Goal: Task Accomplishment & Management: Complete application form

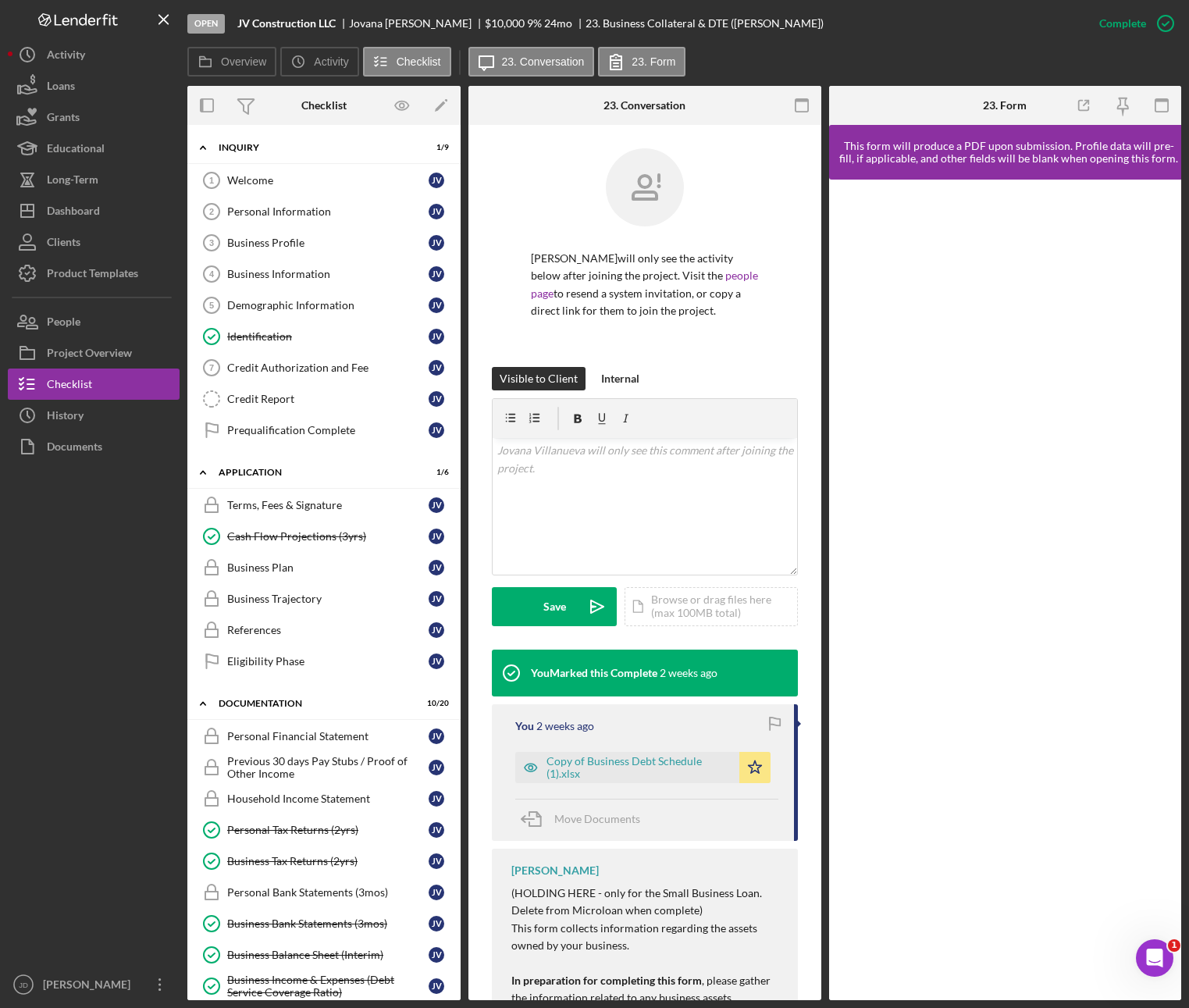
scroll to position [303, 0]
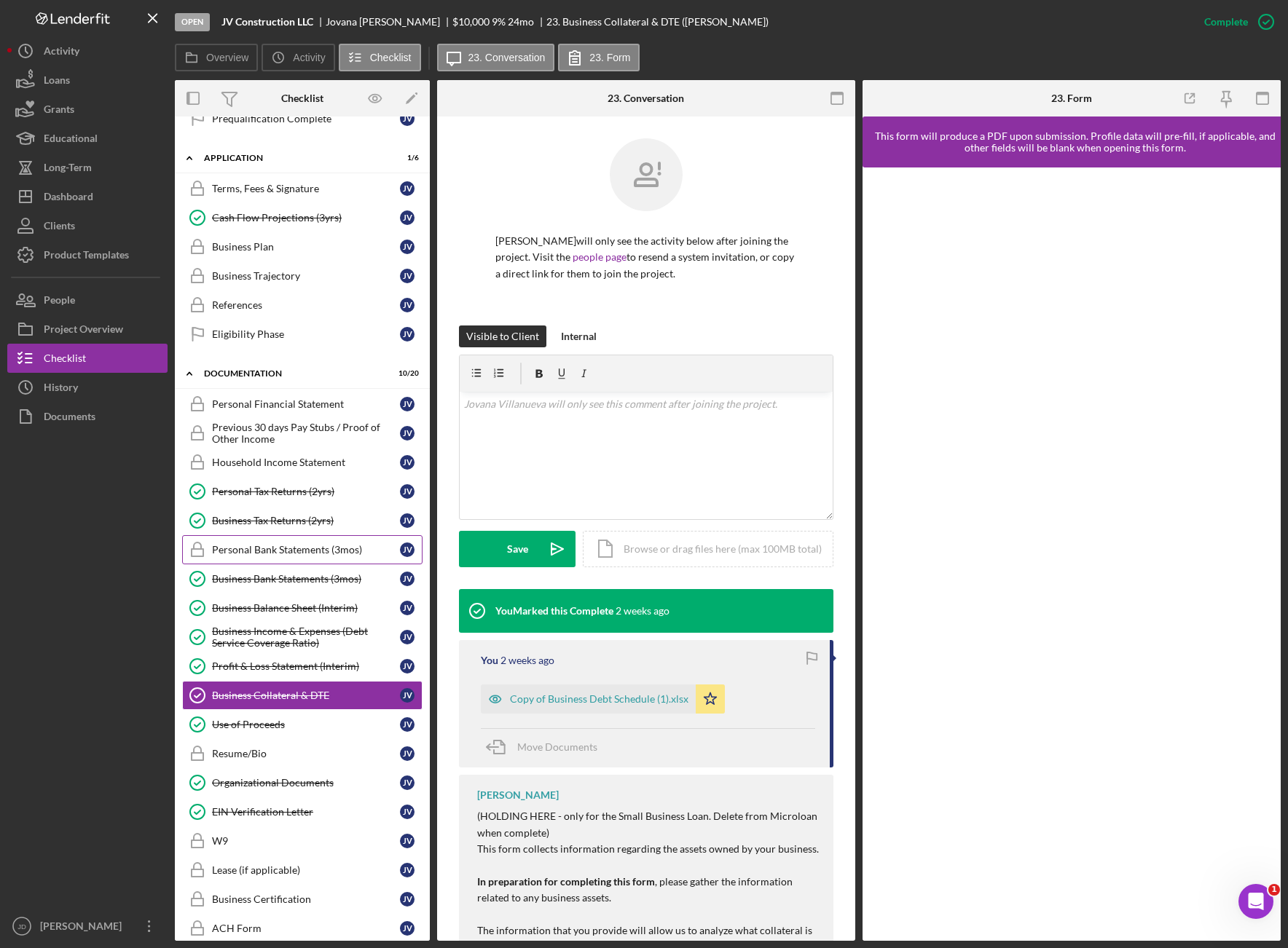
click at [272, 554] on div "Personal Bank Statements (3mos)" at bounding box center [306, 550] width 188 height 12
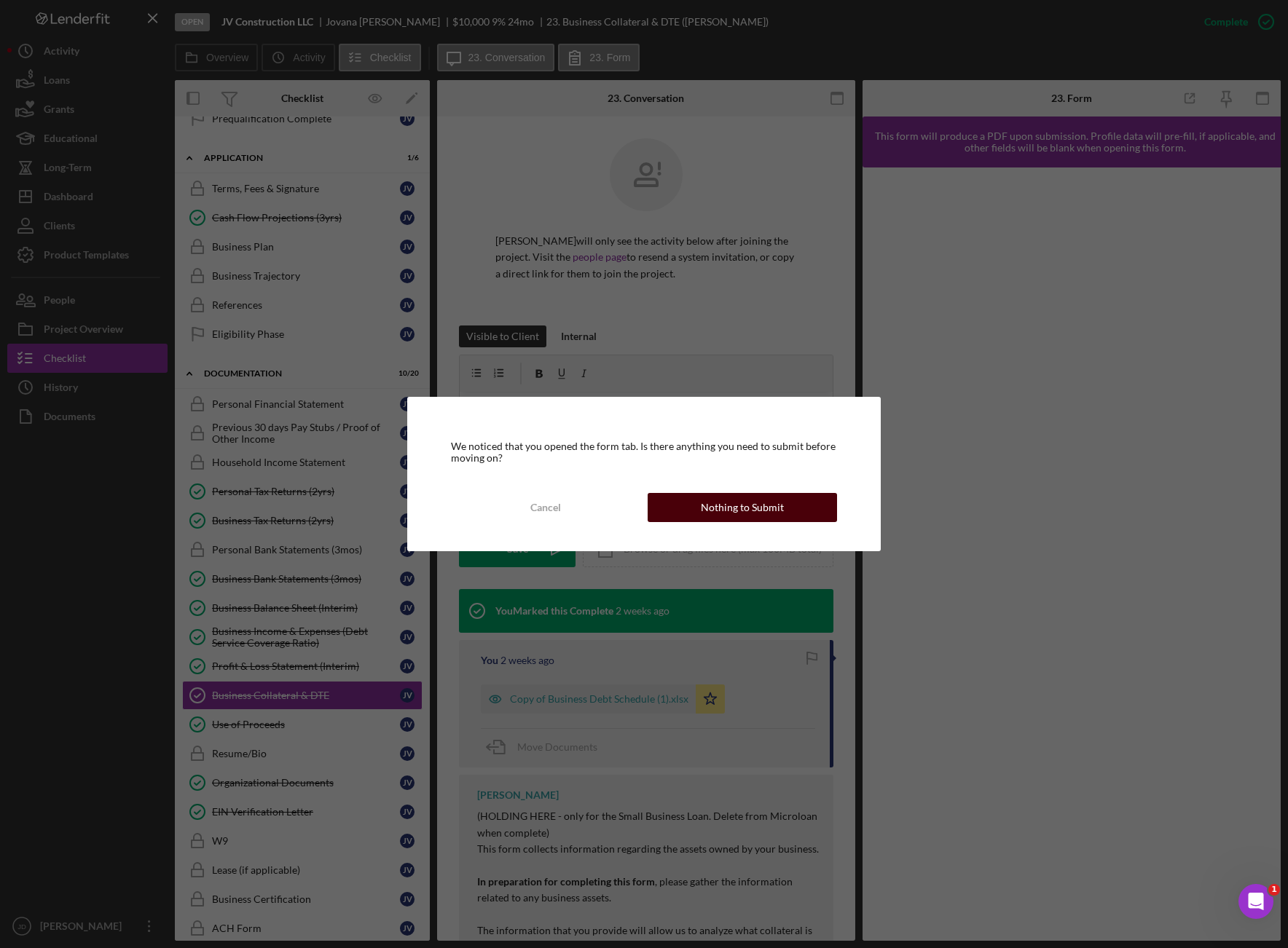
click at [782, 508] on button "Nothing to Submit" at bounding box center [742, 507] width 190 height 29
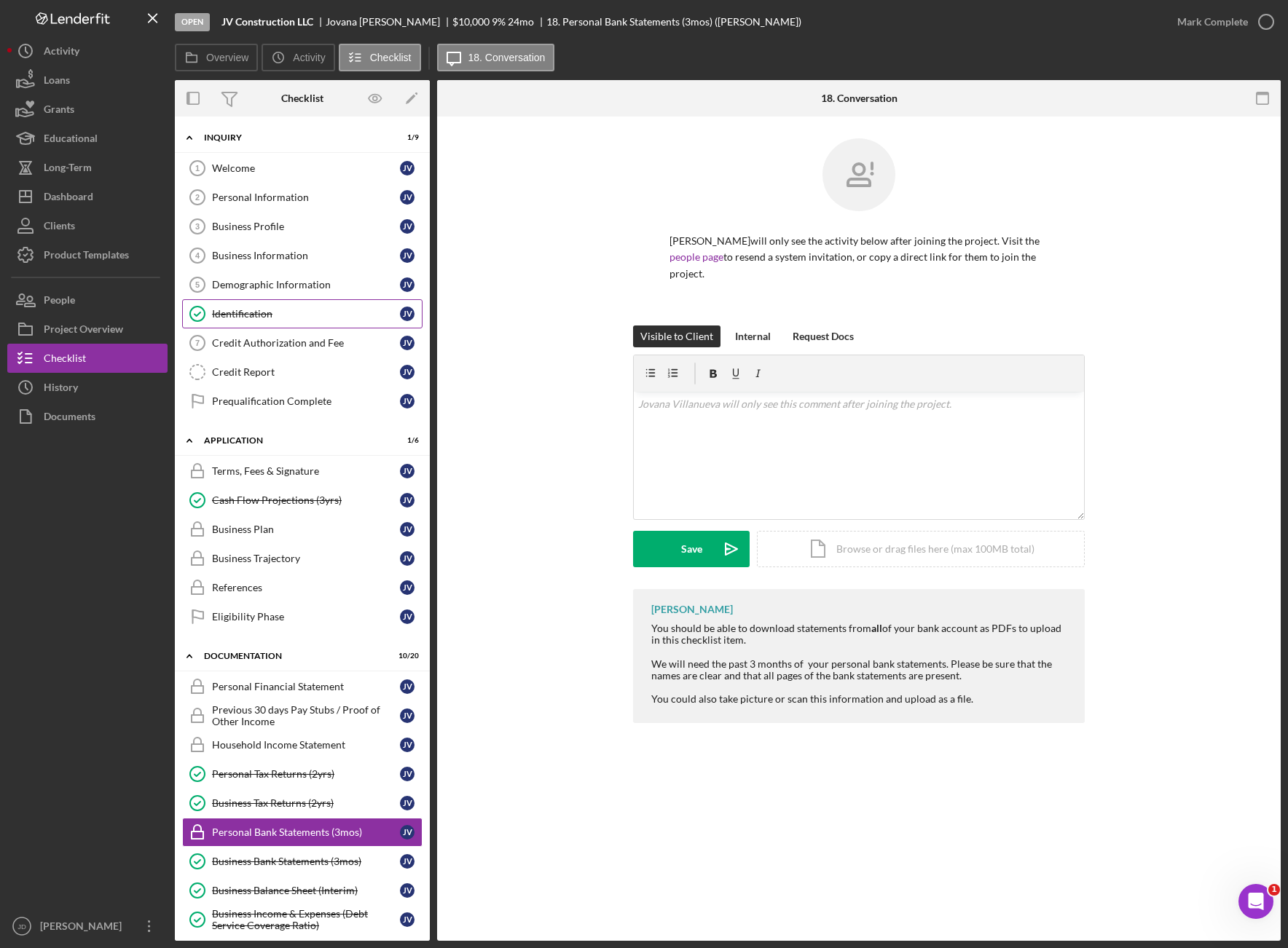
click at [254, 312] on div "Identification" at bounding box center [306, 314] width 188 height 12
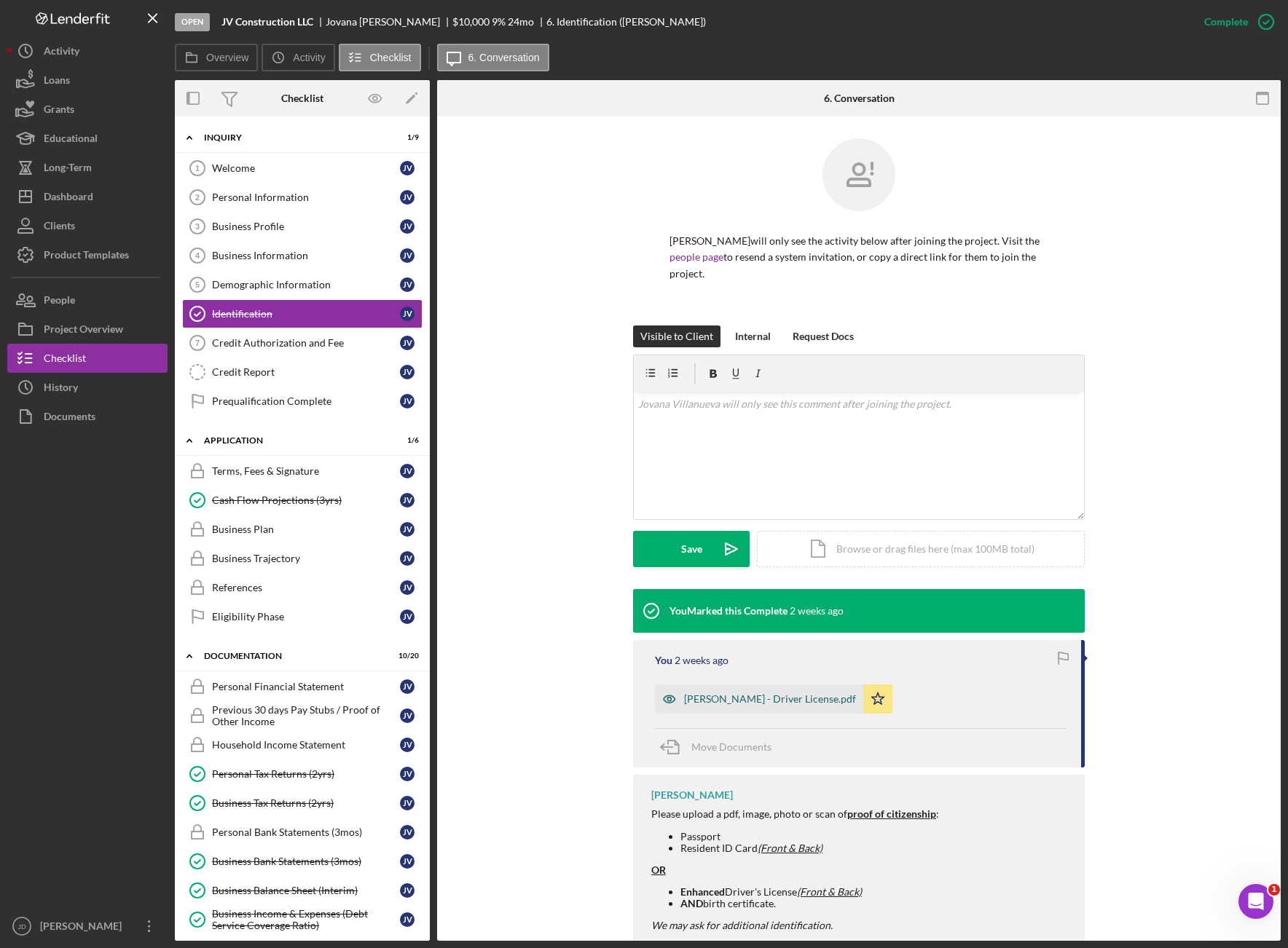
click at [821, 700] on div "[PERSON_NAME] - Driver License.pdf" at bounding box center [770, 699] width 172 height 12
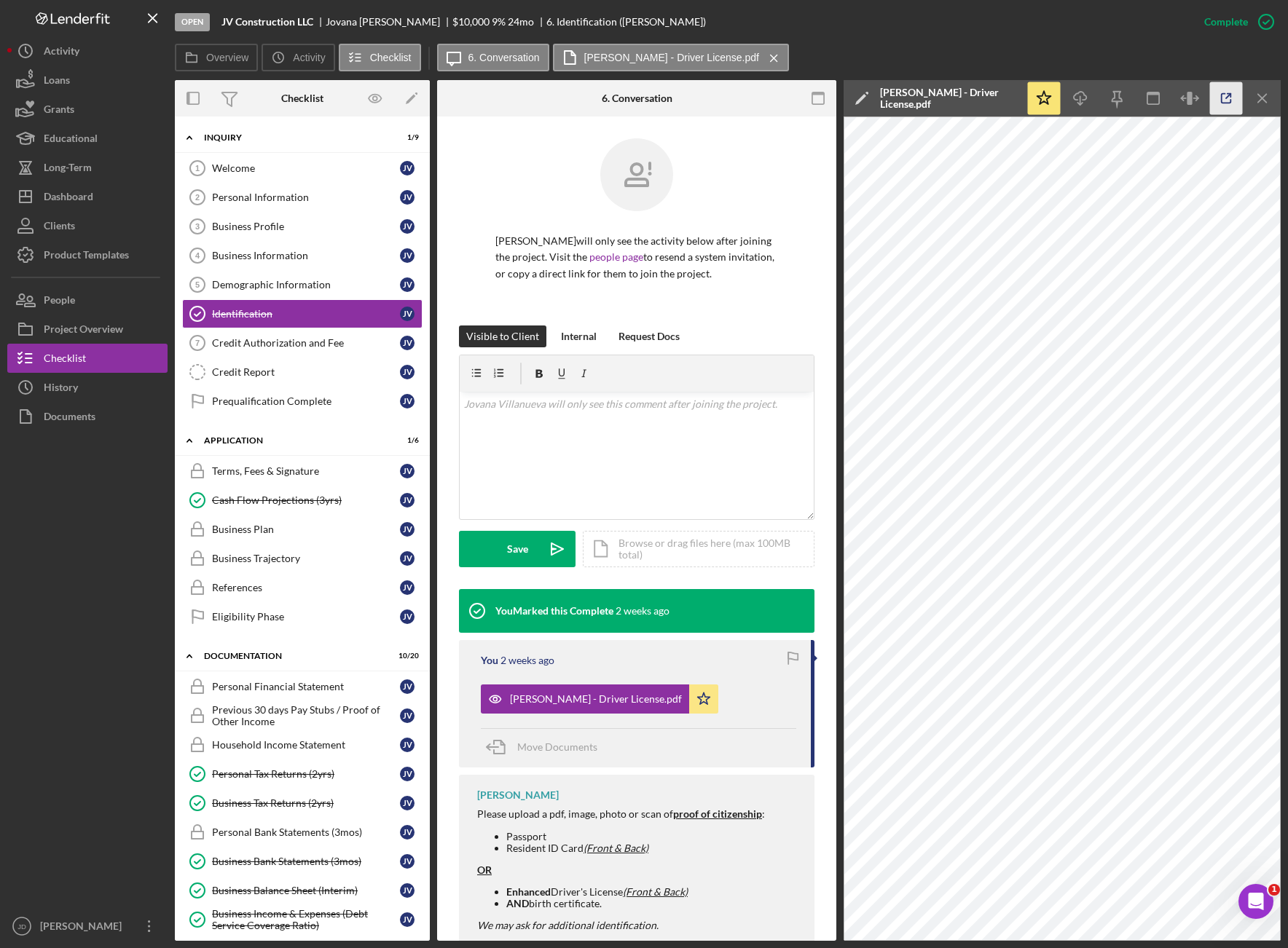
click at [1108, 97] on icon "button" at bounding box center [1226, 98] width 33 height 33
click at [1008, 47] on div "Overview Icon/History Activity Checklist Icon/Message 6. Conversation [PERSON_N…" at bounding box center [727, 58] width 1106 height 29
click at [58, 301] on div "People" at bounding box center [59, 301] width 31 height 33
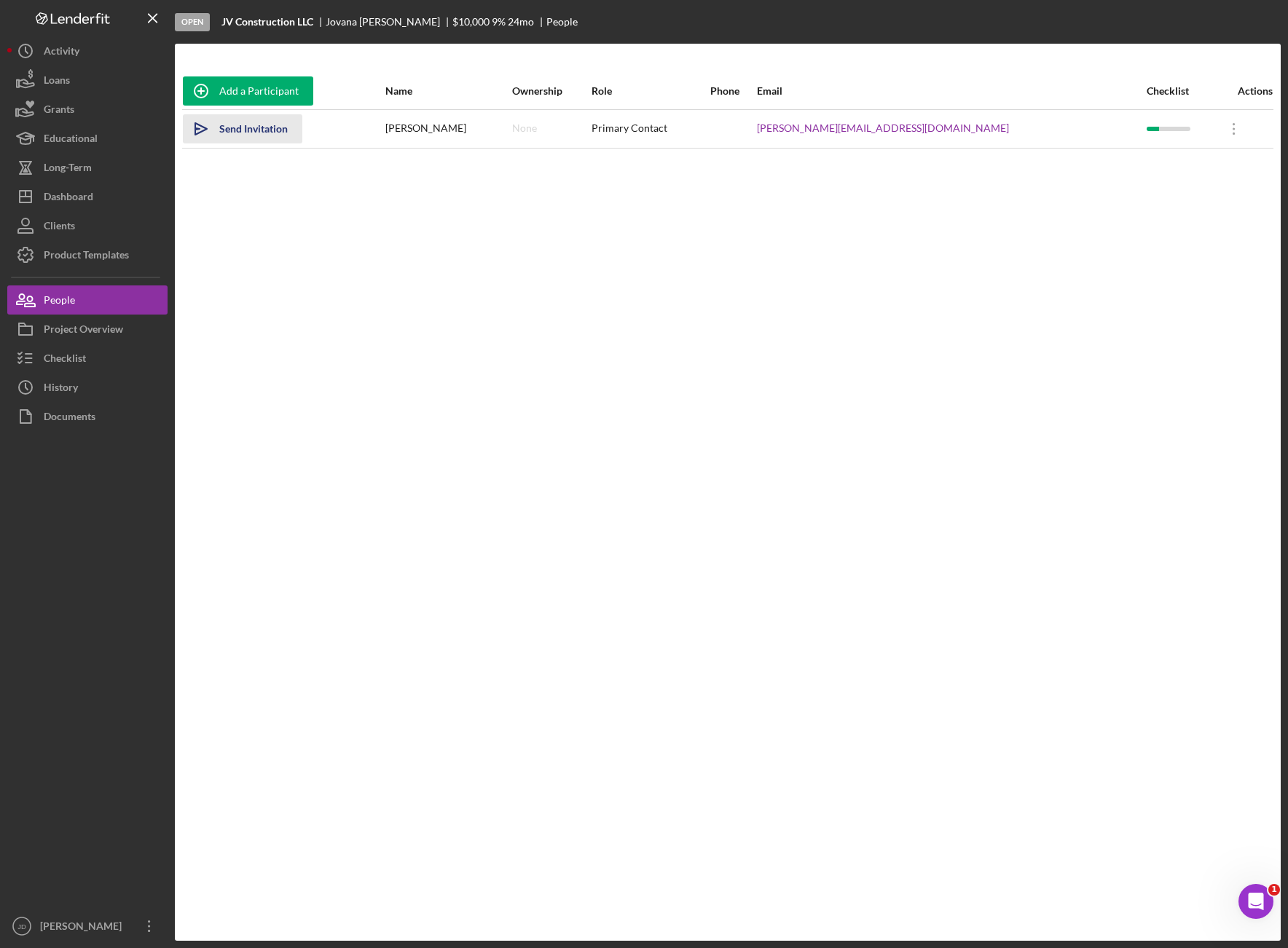
click at [268, 129] on div "Send Invitation" at bounding box center [254, 128] width 69 height 29
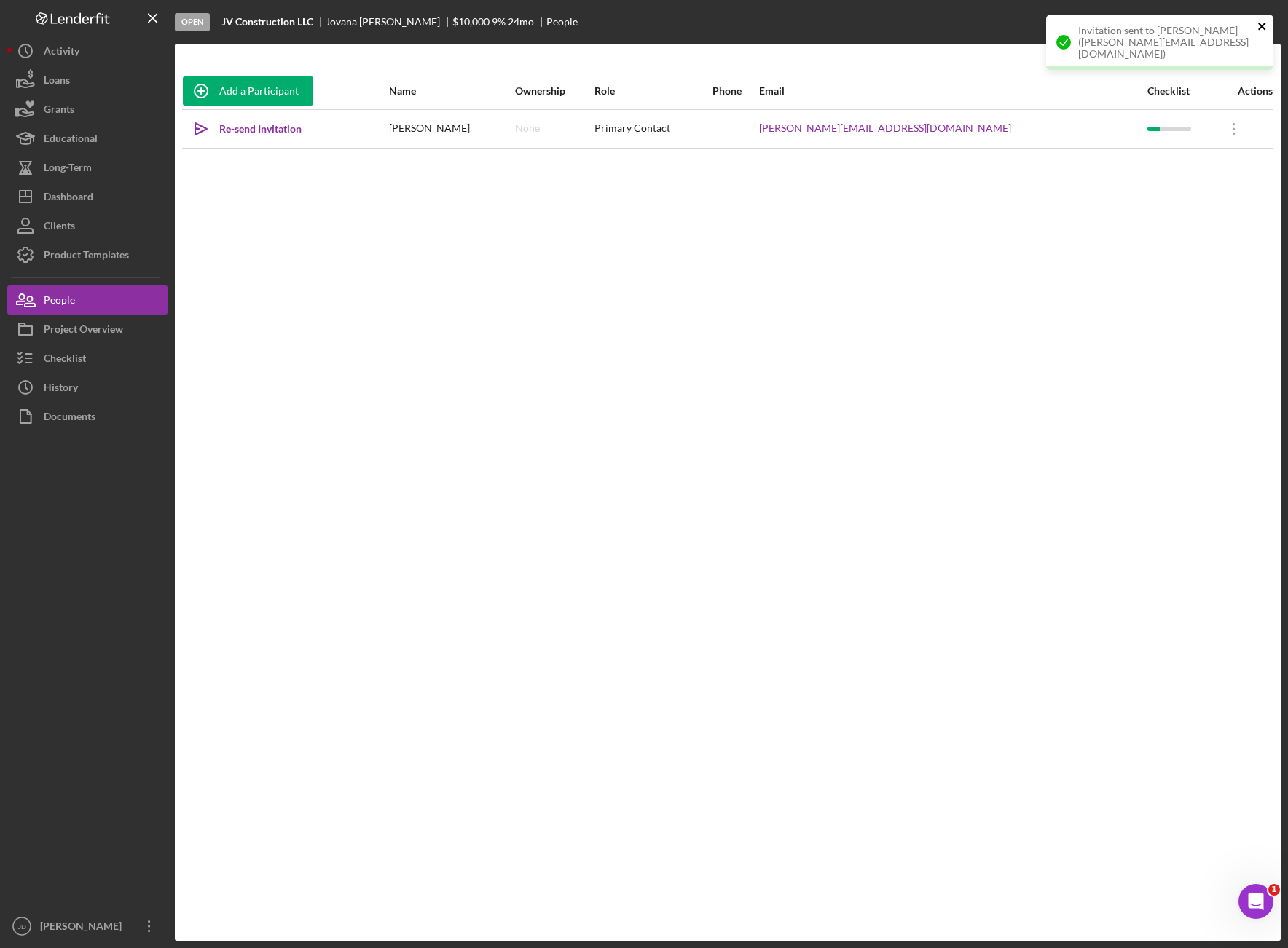
drag, startPoint x: 1259, startPoint y: 27, endPoint x: 1249, endPoint y: 211, distance: 184.3
click at [1108, 211] on div "Open JV Construction LLC [PERSON_NAME] $10,000 $10,000 9 % 24 mo People Add a P…" at bounding box center [644, 474] width 1288 height 948
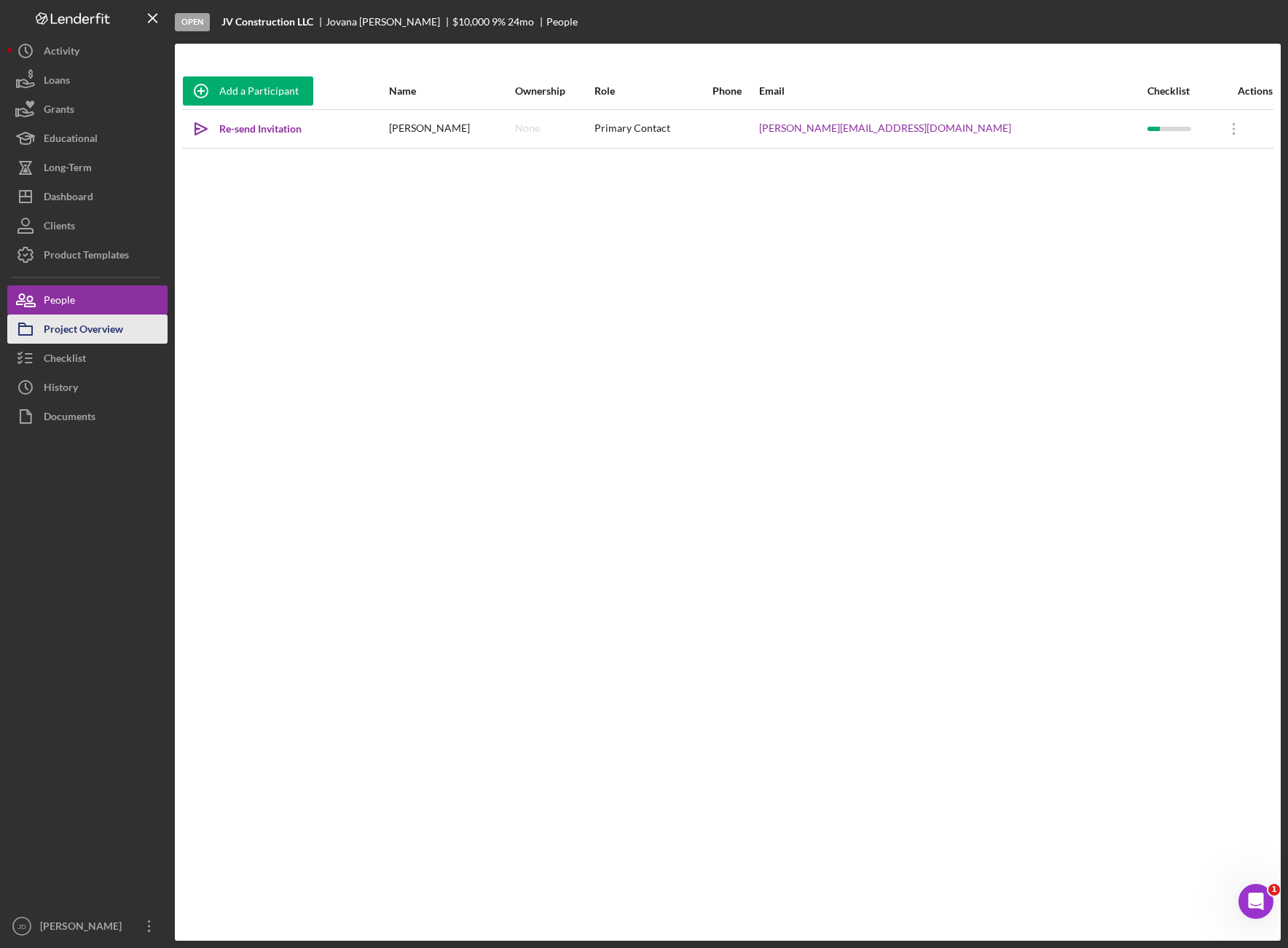
click at [83, 335] on div "Project Overview" at bounding box center [83, 331] width 80 height 33
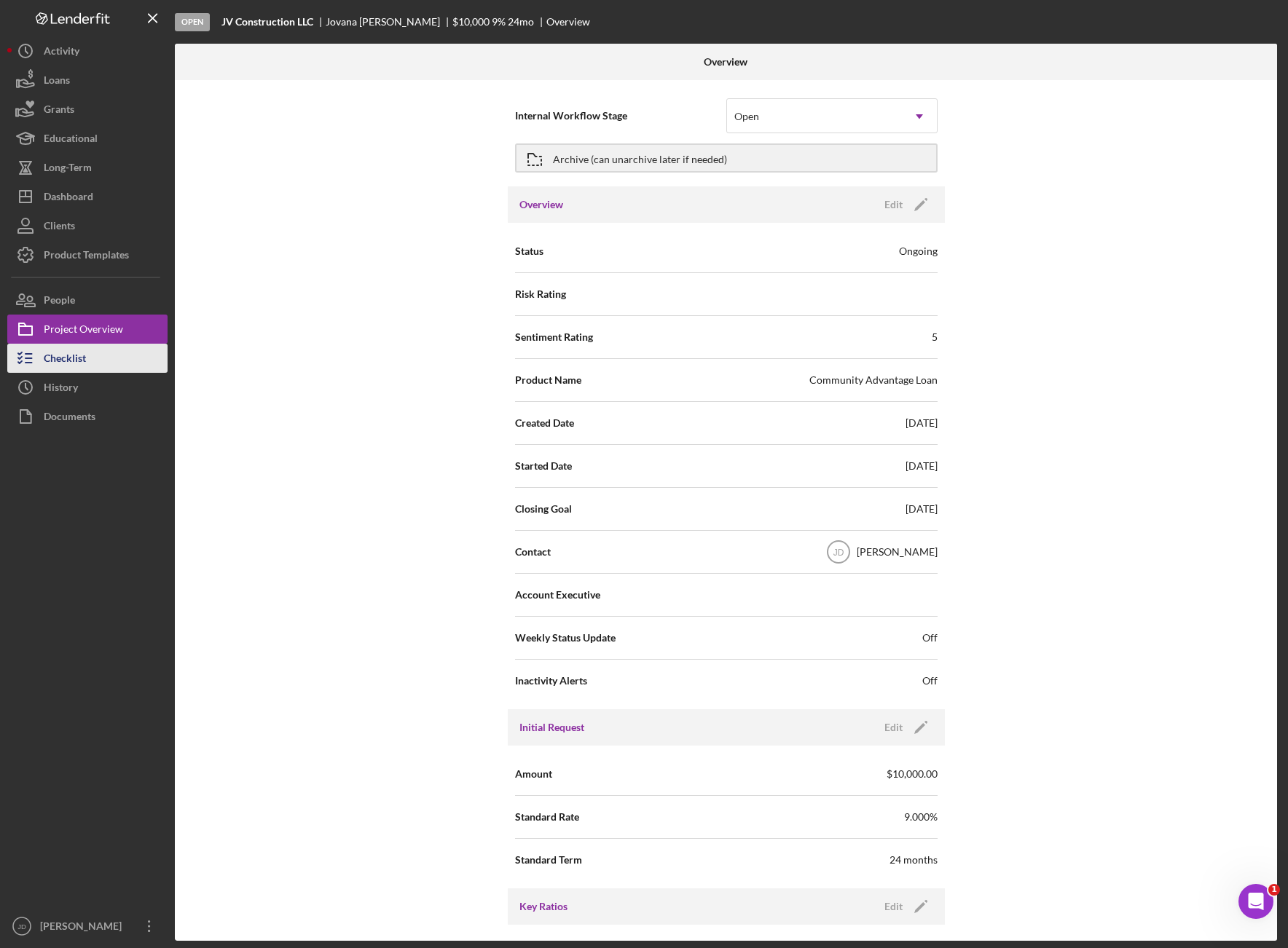
click at [56, 364] on div "Checklist" at bounding box center [65, 359] width 42 height 33
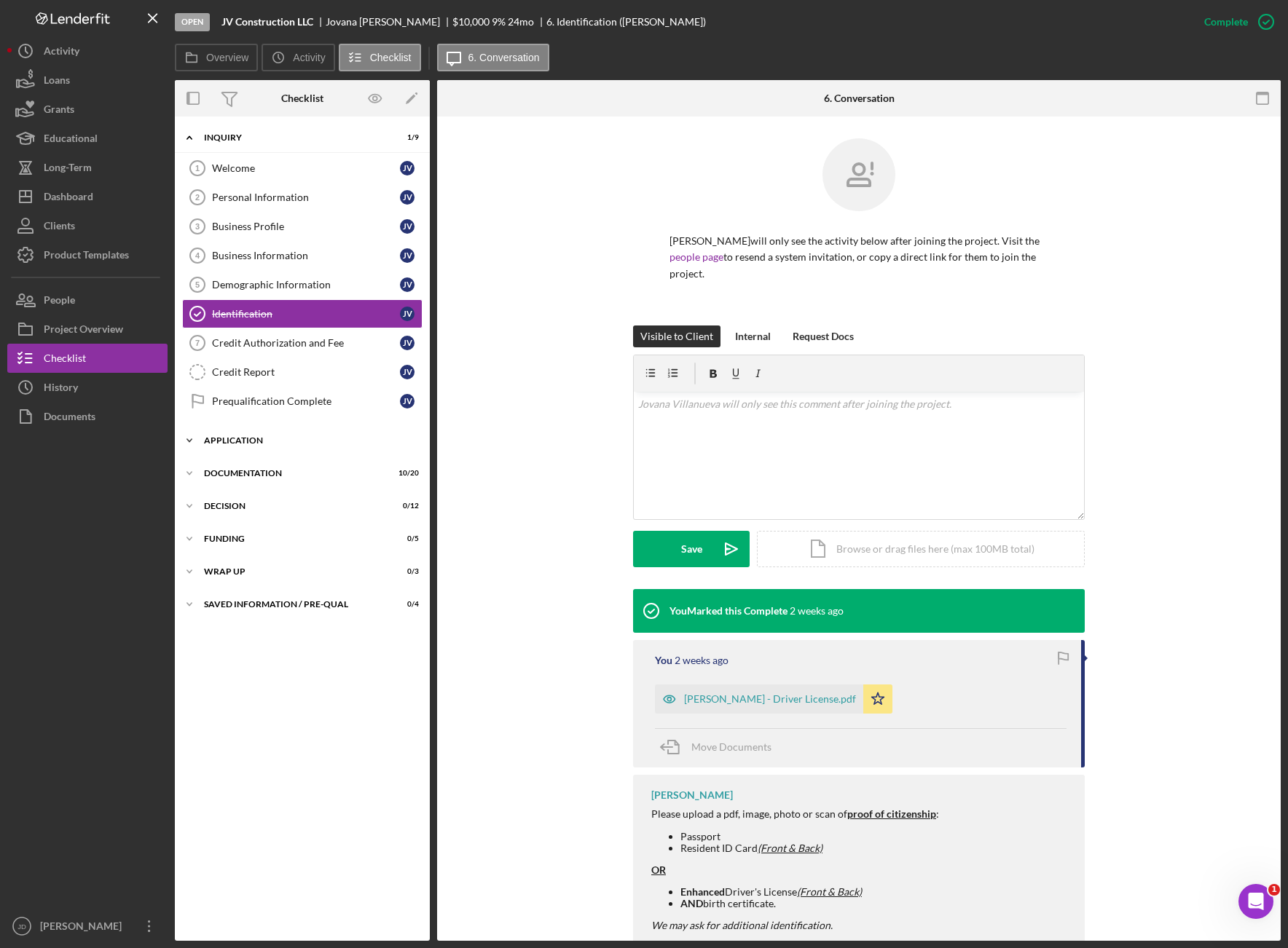
click at [190, 437] on icon "Icon/Expander" at bounding box center [189, 440] width 29 height 29
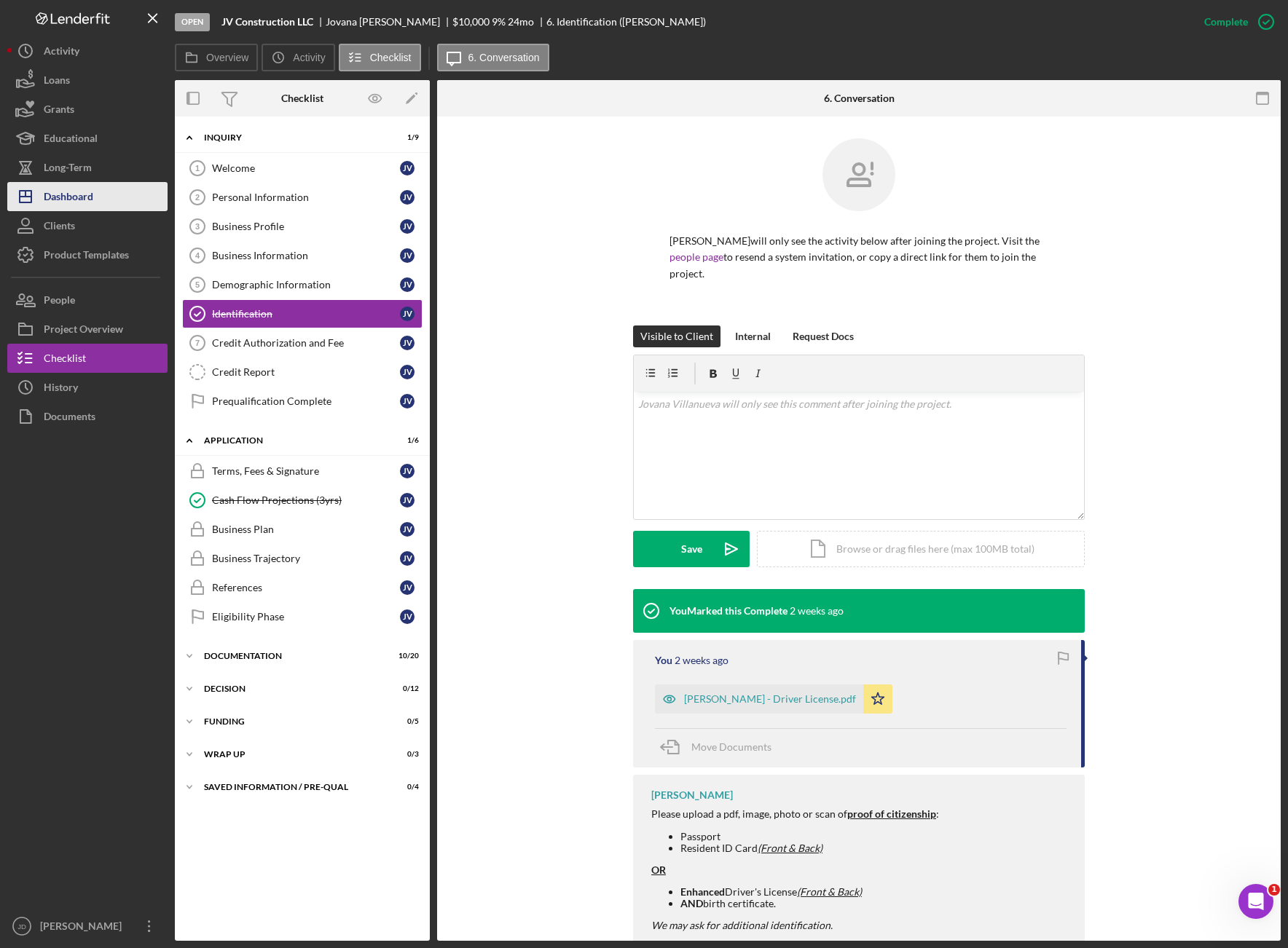
click at [71, 202] on div "Dashboard" at bounding box center [68, 198] width 50 height 33
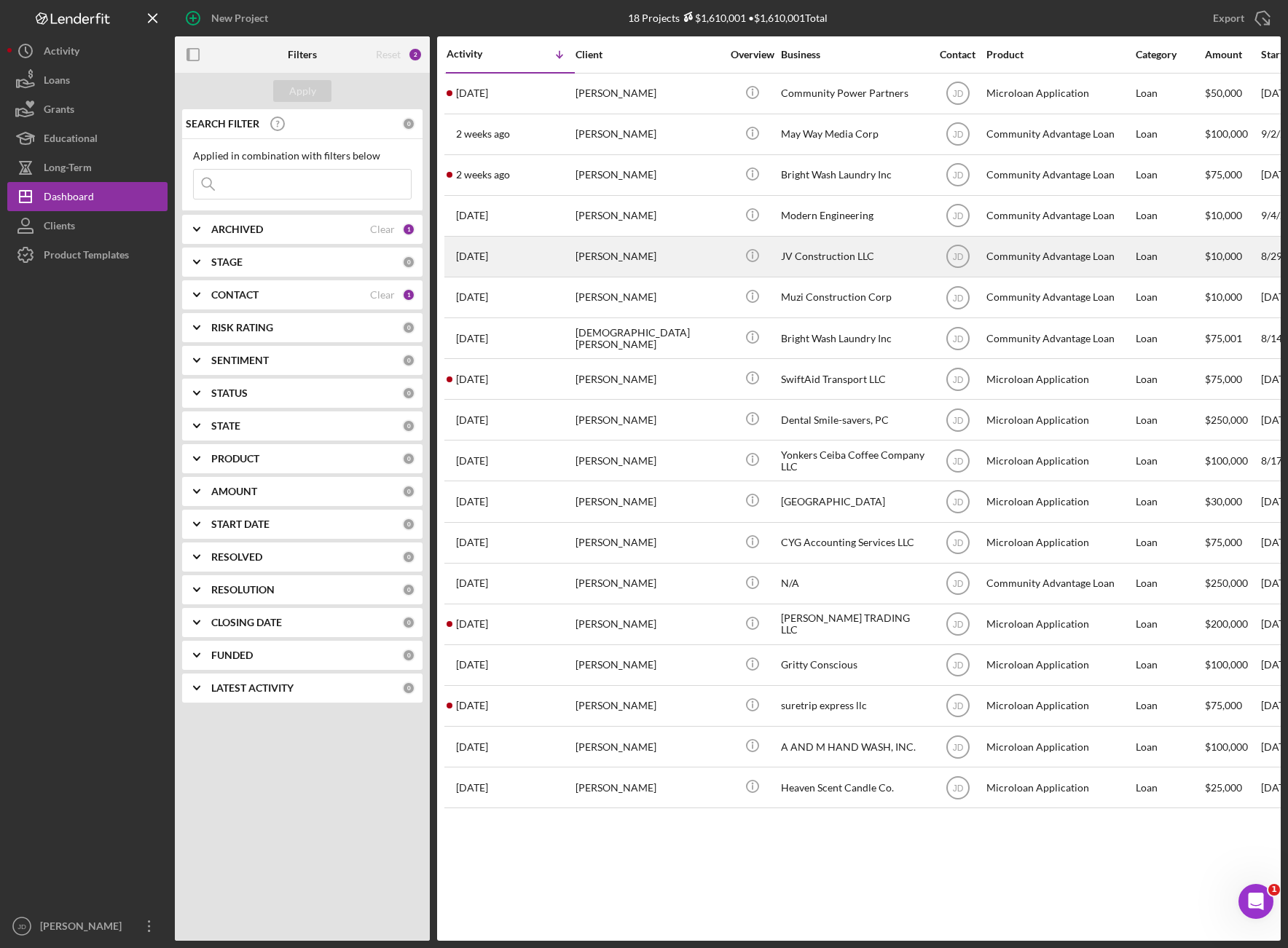
click at [617, 259] on div "[PERSON_NAME]" at bounding box center [647, 257] width 145 height 39
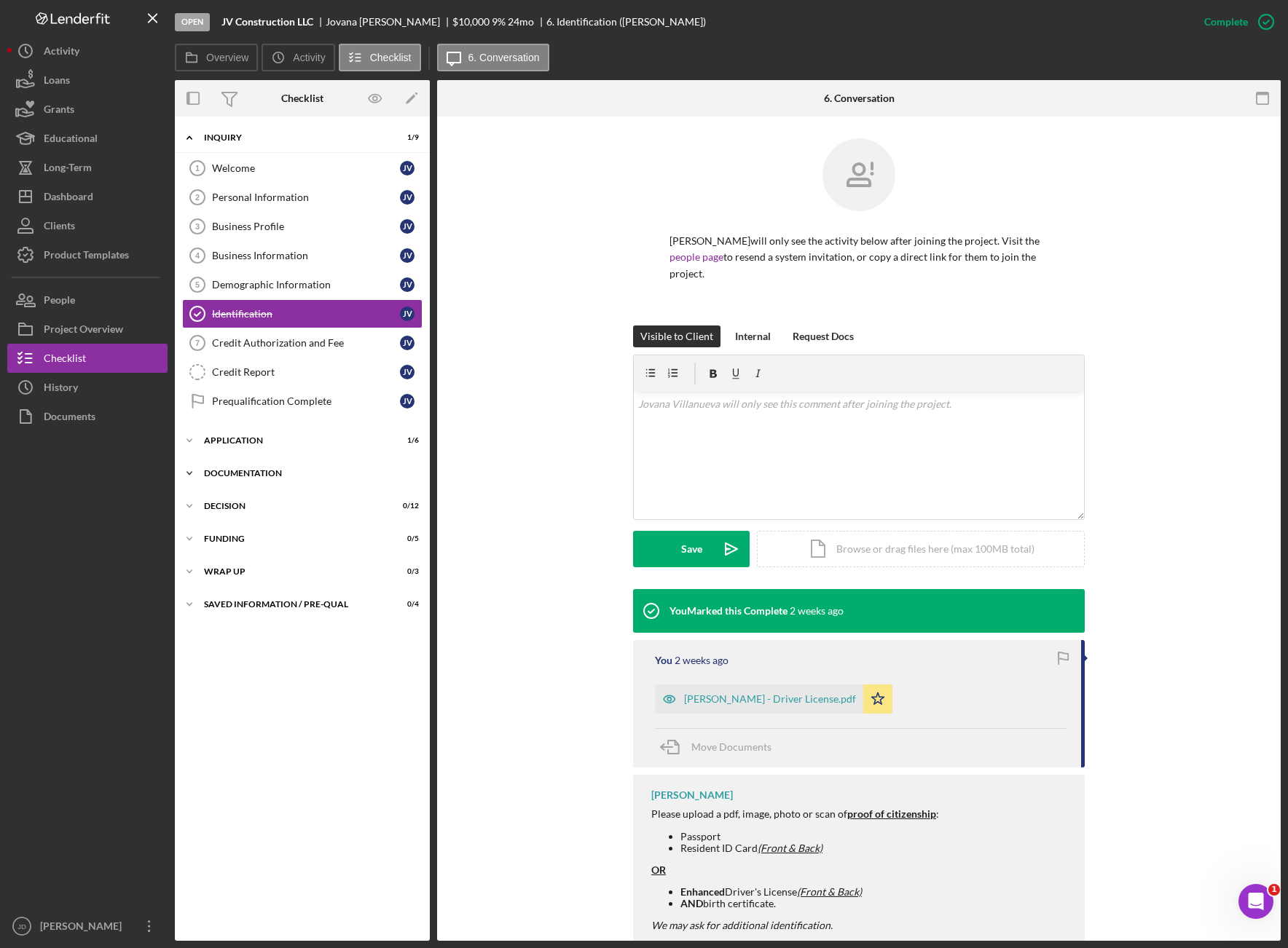
click at [189, 472] on icon "Icon/Expander" at bounding box center [189, 473] width 29 height 29
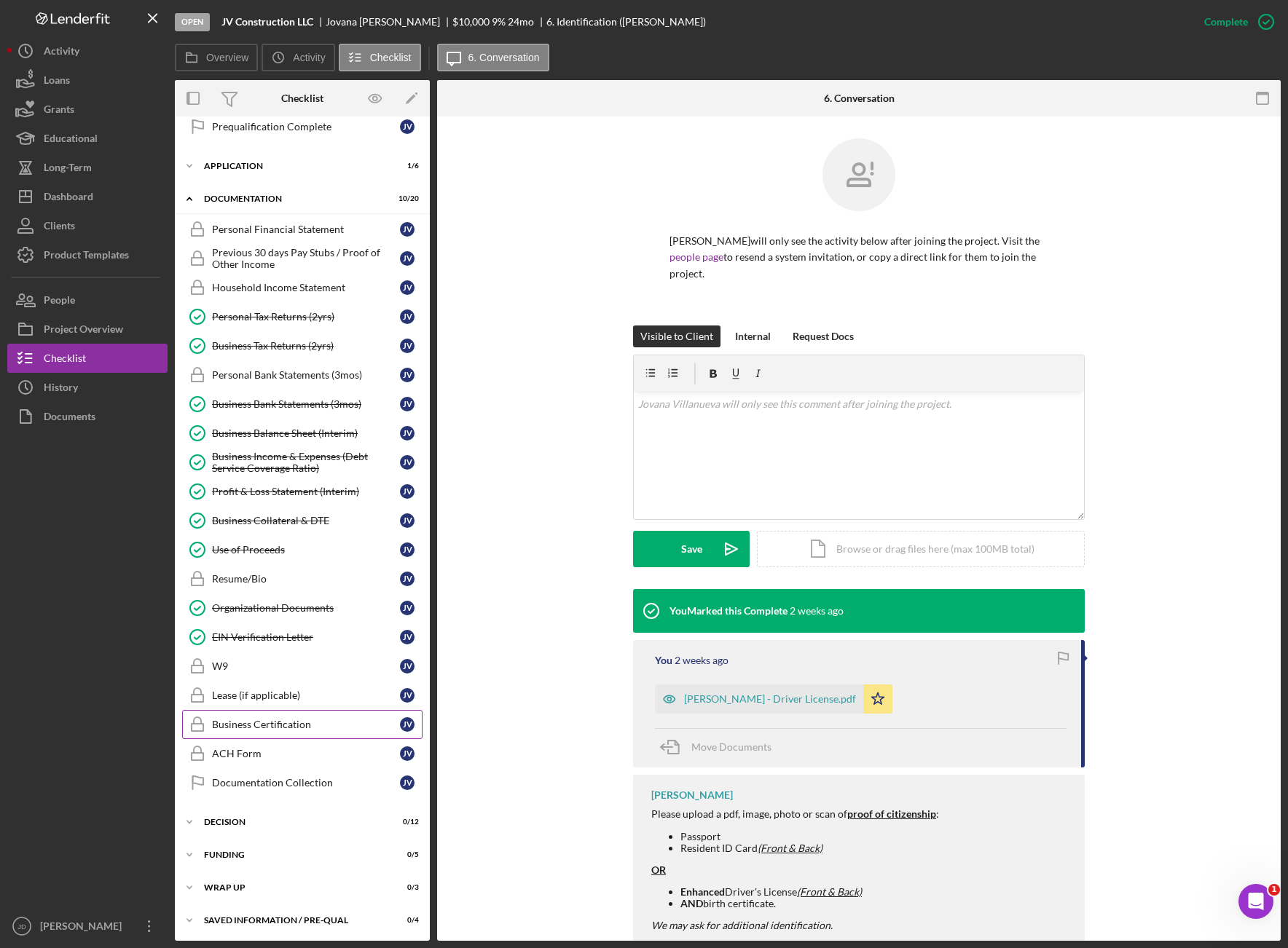
scroll to position [274, 0]
